Goal: Task Accomplishment & Management: Manage account settings

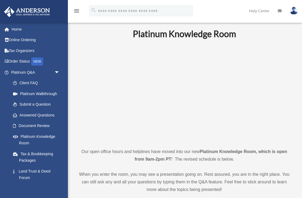
click at [20, 31] on link "Home" at bounding box center [36, 29] width 64 height 11
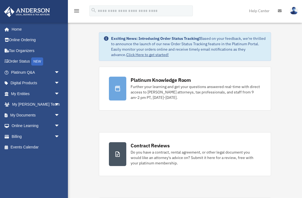
click at [292, 14] on img at bounding box center [293, 11] width 8 height 8
click at [217, 47] on link "Logout" at bounding box center [205, 47] width 54 height 11
click at [191, 77] on div "Platinum Knowledge Room Further your learning and get your questions answered r…" at bounding box center [195, 89] width 130 height 24
click at [175, 79] on div "Platinum Knowledge Room" at bounding box center [160, 80] width 60 height 7
click at [241, 94] on div "Further your learning and get your questions answered real-time with direct acc…" at bounding box center [195, 92] width 130 height 16
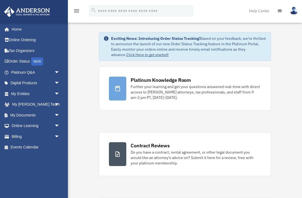
click at [112, 92] on div at bounding box center [117, 89] width 17 height 24
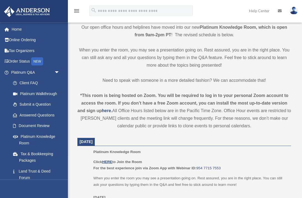
scroll to position [130, 0]
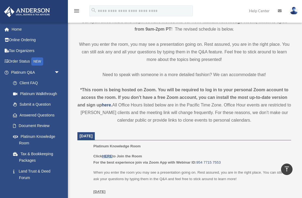
click at [111, 155] on u "HERE" at bounding box center [107, 156] width 10 height 4
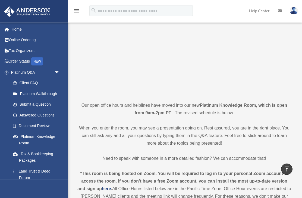
scroll to position [0, 0]
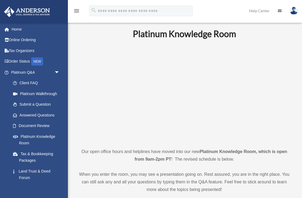
click at [293, 12] on img at bounding box center [293, 11] width 8 height 8
click at [214, 47] on link "Logout" at bounding box center [205, 47] width 54 height 11
